Goal: Information Seeking & Learning: Understand process/instructions

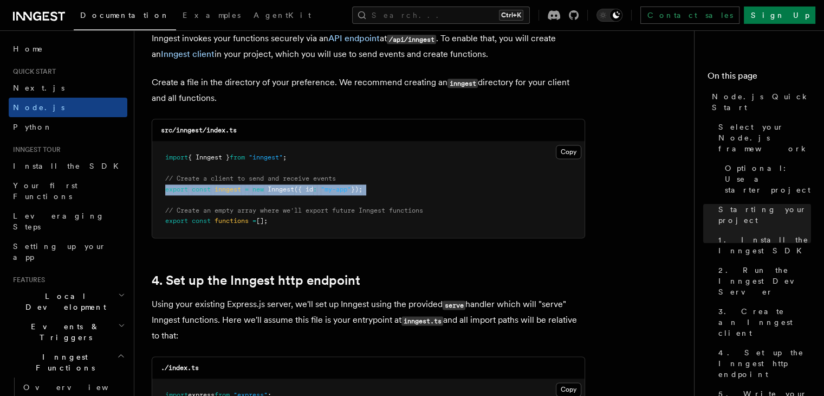
scroll to position [1500, 0]
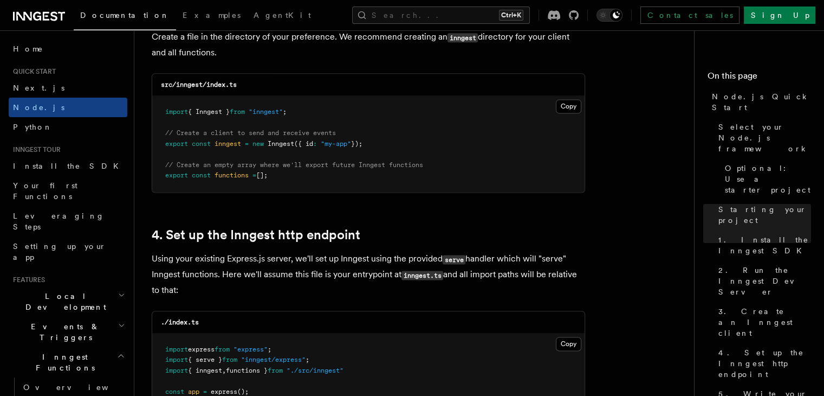
scroll to position [1418, 0]
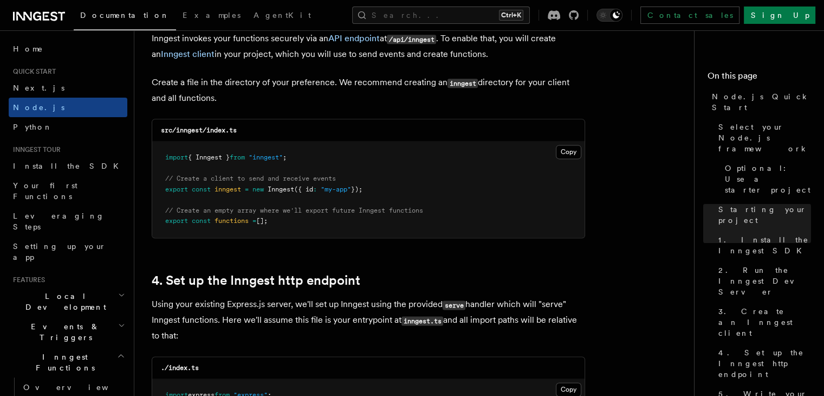
drag, startPoint x: 290, startPoint y: 219, endPoint x: 141, endPoint y: 202, distance: 150.6
copy code "// Create an empty array where we'll export future Inngest functions export con…"
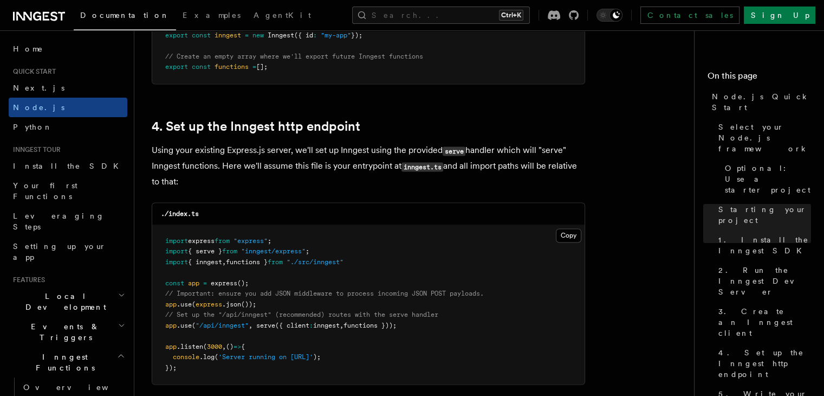
scroll to position [1634, 0]
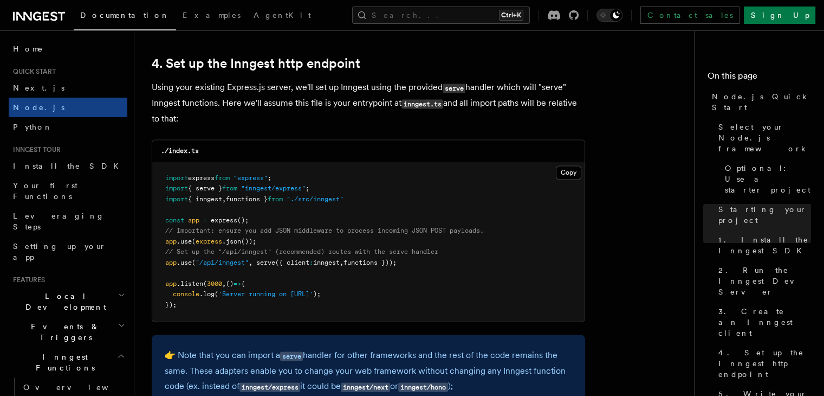
click at [405, 167] on pre "import express from "express" ; import { serve } from "inngest/express" ; impor…" at bounding box center [368, 241] width 432 height 159
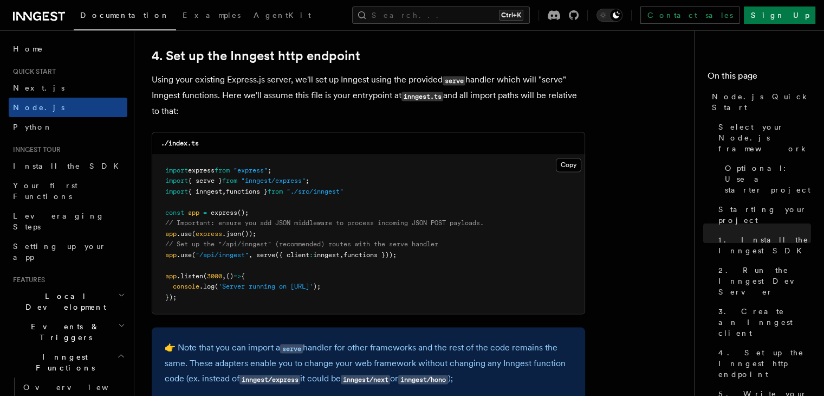
scroll to position [1687, 0]
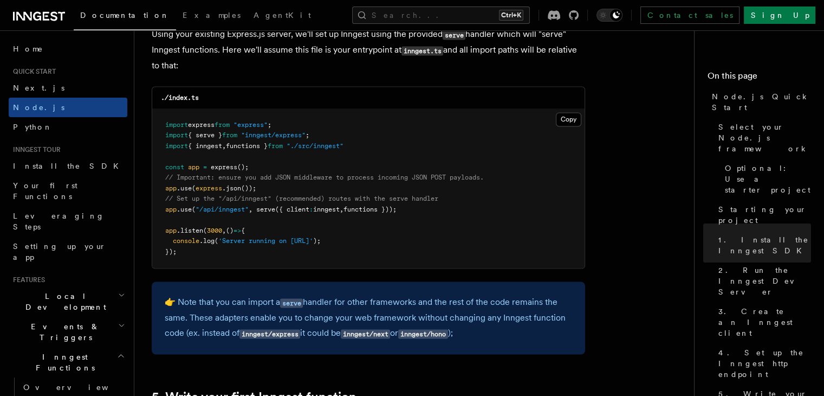
drag, startPoint x: 423, startPoint y: 209, endPoint x: 257, endPoint y: 214, distance: 165.9
click at [257, 214] on pre "import express from "express" ; import { serve } from "inngest/express" ; impor…" at bounding box center [368, 188] width 432 height 159
copy span "serve ({ client : inngest , functions }));"
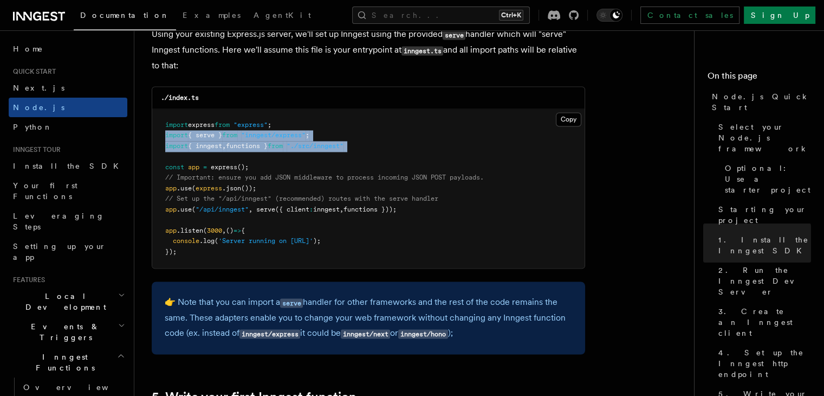
drag, startPoint x: 387, startPoint y: 159, endPoint x: 153, endPoint y: 139, distance: 235.0
click at [153, 139] on pre "import express from "express" ; import { serve } from "inngest/express" ; impor…" at bounding box center [368, 188] width 432 height 159
copy code "import { serve } from "inngest/express" ; import { inngest , functions } from "…"
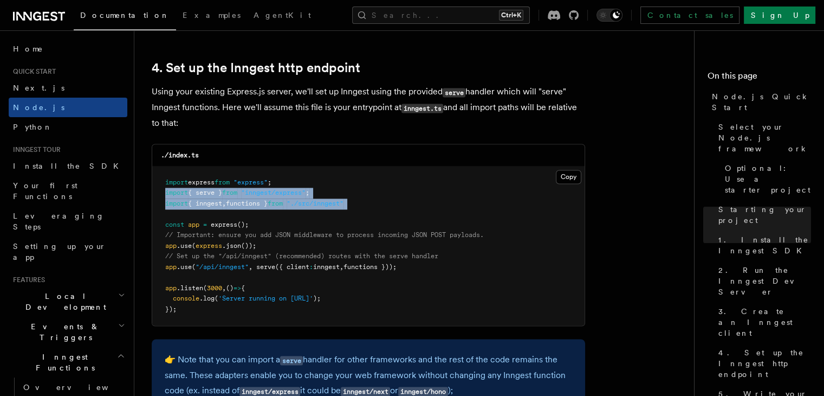
scroll to position [1637, 0]
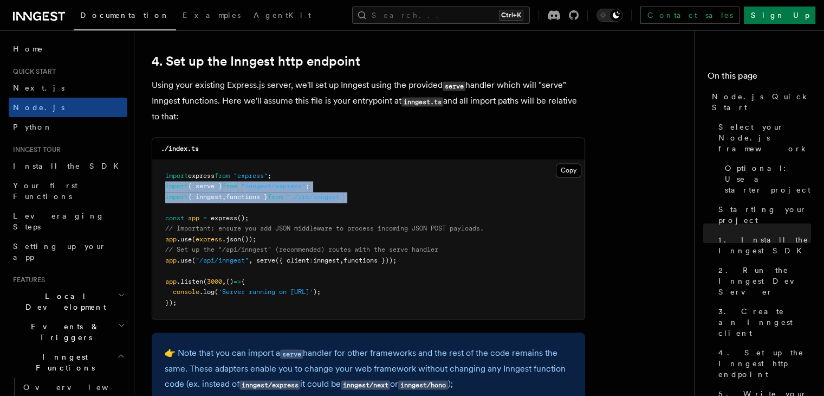
click at [382, 187] on pre "import express from "express" ; import { serve } from "inngest/express" ; impor…" at bounding box center [368, 239] width 432 height 159
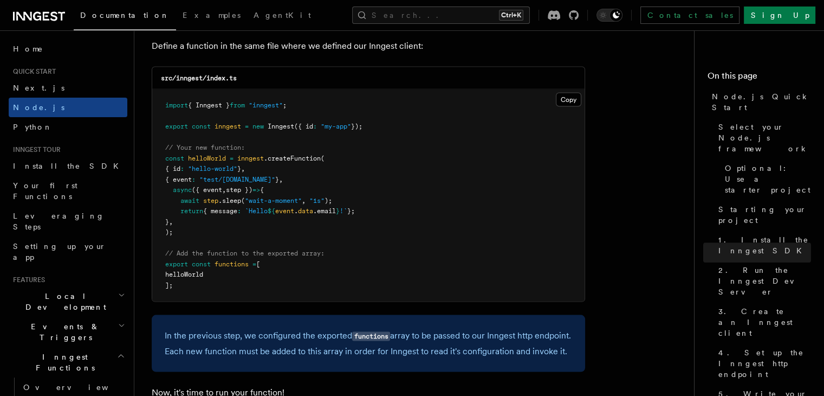
scroll to position [2163, 0]
